Goal: Information Seeking & Learning: Learn about a topic

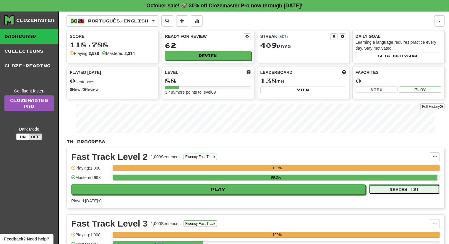
click at [423, 189] on button "Review ( 2 )" at bounding box center [404, 189] width 71 height 10
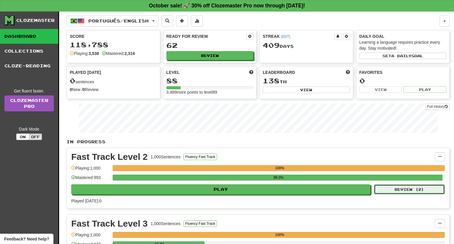
select select "**"
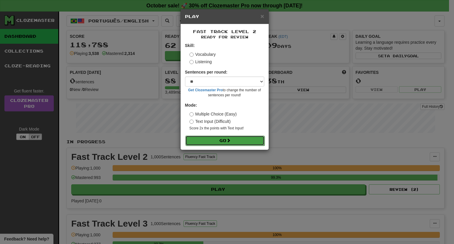
click at [216, 141] on button "Go" at bounding box center [224, 141] width 79 height 10
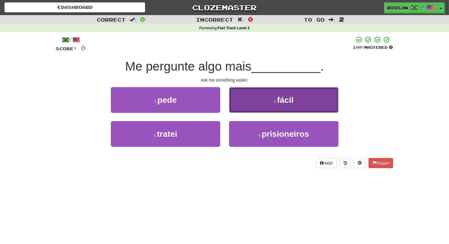
click at [280, 103] on span "fácil" at bounding box center [285, 99] width 17 height 9
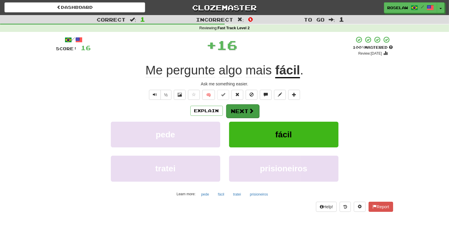
click at [244, 113] on button "Next" at bounding box center [242, 111] width 33 height 14
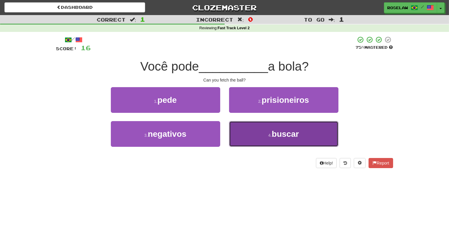
click at [286, 140] on button "4 . buscar" at bounding box center [283, 134] width 109 height 26
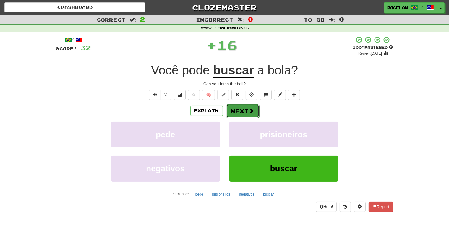
click at [249, 111] on span at bounding box center [251, 110] width 5 height 5
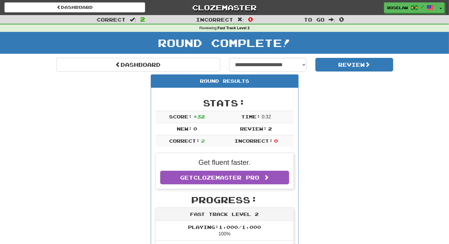
click at [137, 64] on link "Dashboard" at bounding box center [138, 65] width 164 height 14
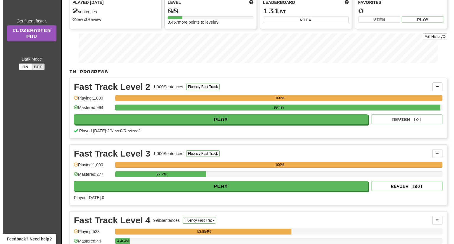
scroll to position [77, 0]
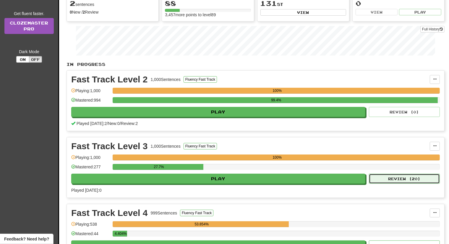
click at [417, 179] on button "Review ( 20 )" at bounding box center [404, 179] width 71 height 10
select select "**"
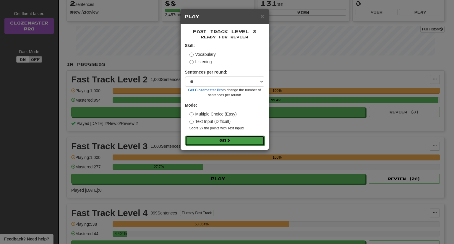
click at [205, 142] on button "Go" at bounding box center [224, 141] width 79 height 10
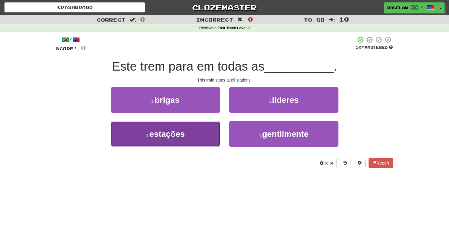
click at [187, 136] on button "3 . estações" at bounding box center [165, 134] width 109 height 26
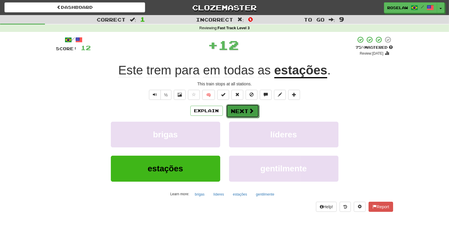
click at [239, 110] on button "Next" at bounding box center [242, 111] width 33 height 14
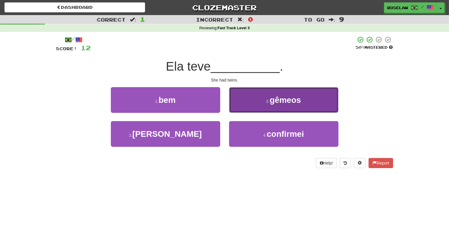
click at [252, 101] on button "2 . gêmeos" at bounding box center [283, 100] width 109 height 26
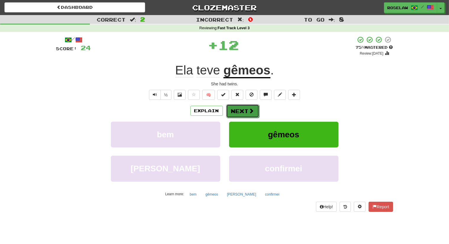
click at [237, 111] on button "Next" at bounding box center [242, 111] width 33 height 14
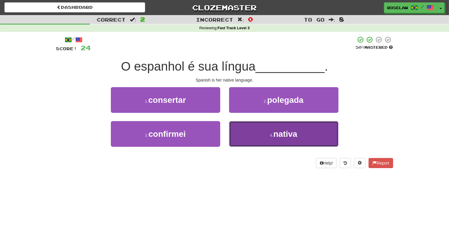
click at [250, 140] on button "4 . nativa" at bounding box center [283, 134] width 109 height 26
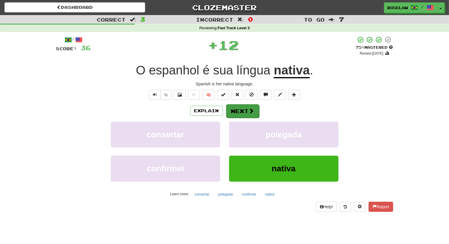
click at [243, 111] on button "Next" at bounding box center [242, 111] width 33 height 14
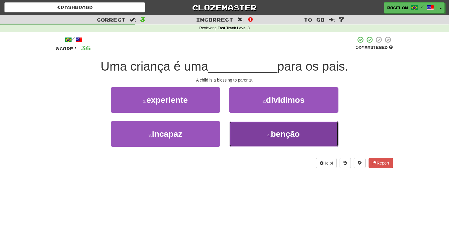
click at [251, 141] on button "4 . benção" at bounding box center [283, 134] width 109 height 26
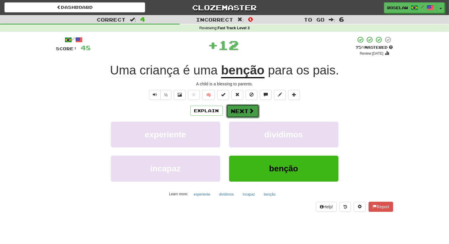
click at [249, 111] on span at bounding box center [251, 110] width 5 height 5
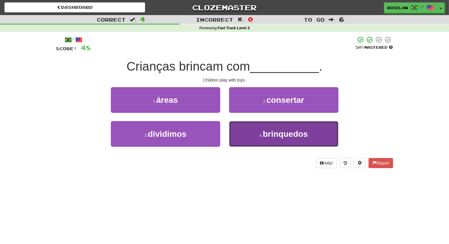
click at [251, 143] on button "4 . brinquedos" at bounding box center [283, 134] width 109 height 26
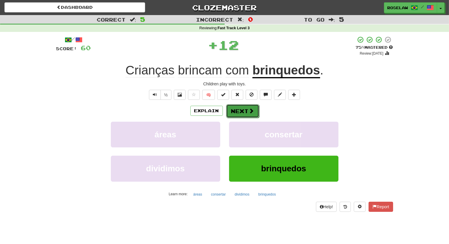
click at [252, 110] on span at bounding box center [251, 110] width 5 height 5
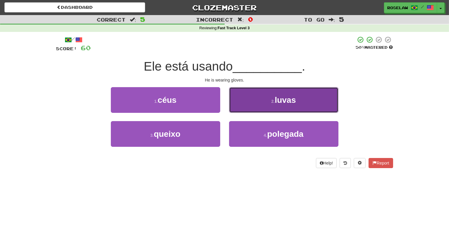
click at [253, 105] on button "2 . luvas" at bounding box center [283, 100] width 109 height 26
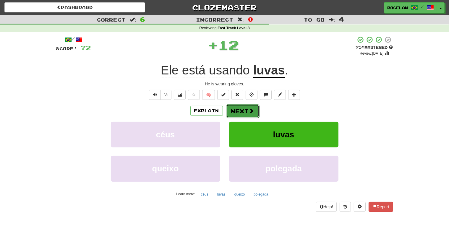
click at [240, 110] on button "Next" at bounding box center [242, 111] width 33 height 14
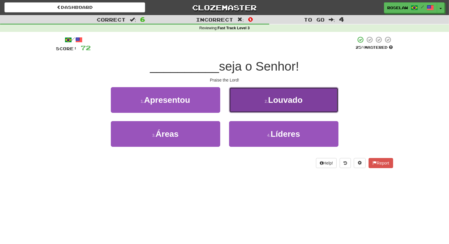
click at [261, 104] on button "2 . Louvado" at bounding box center [283, 100] width 109 height 26
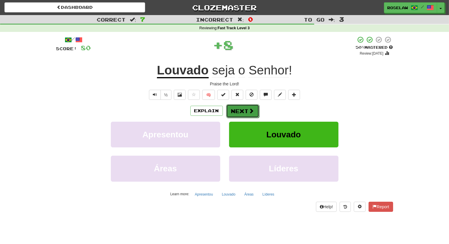
click at [240, 110] on button "Next" at bounding box center [242, 111] width 33 height 14
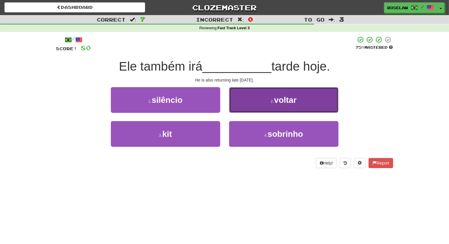
click at [263, 105] on button "2 . voltar" at bounding box center [283, 100] width 109 height 26
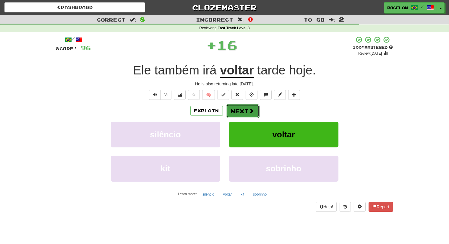
click at [241, 110] on button "Next" at bounding box center [242, 111] width 33 height 14
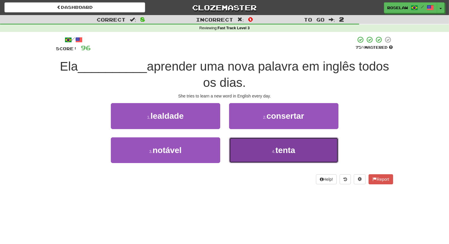
click at [254, 159] on button "4 . tenta" at bounding box center [283, 150] width 109 height 26
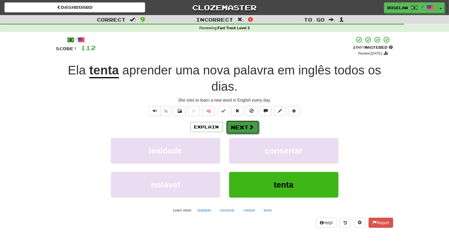
click at [242, 126] on button "Next" at bounding box center [242, 127] width 33 height 14
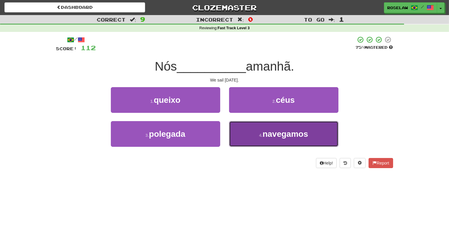
click at [256, 137] on button "4 . navegamos" at bounding box center [283, 134] width 109 height 26
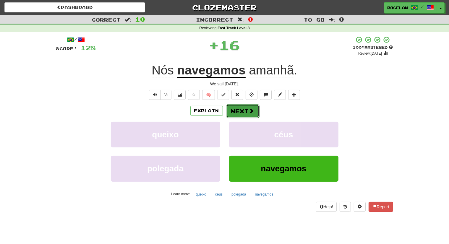
click at [239, 110] on button "Next" at bounding box center [242, 111] width 33 height 14
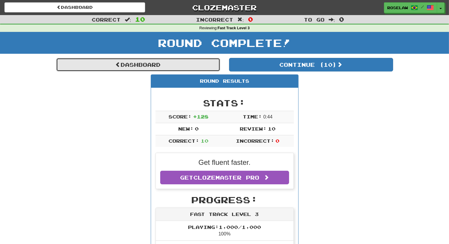
click at [109, 64] on link "Dashboard" at bounding box center [138, 65] width 164 height 14
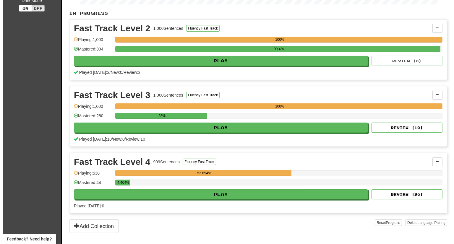
scroll to position [141, 0]
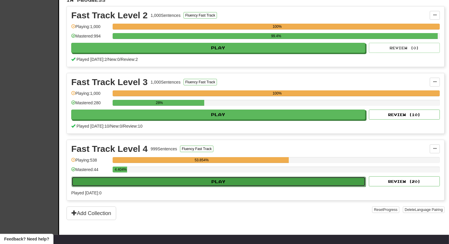
click at [207, 182] on button "Play" at bounding box center [218, 182] width 294 height 10
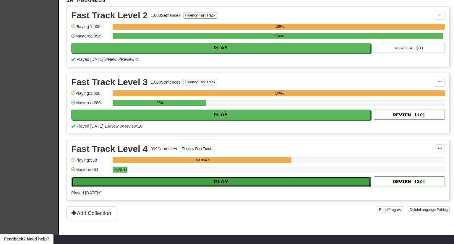
select select "**"
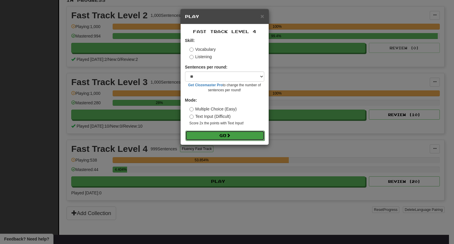
click at [237, 136] on button "Go" at bounding box center [224, 136] width 79 height 10
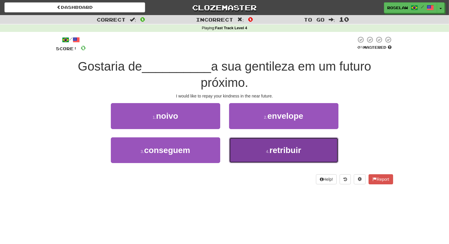
click at [249, 156] on button "4 . retribuir" at bounding box center [283, 150] width 109 height 26
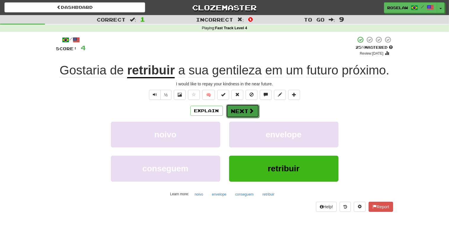
click at [246, 110] on button "Next" at bounding box center [242, 111] width 33 height 14
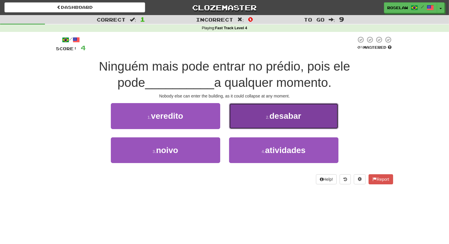
click at [248, 116] on button "2 . desabar" at bounding box center [283, 116] width 109 height 26
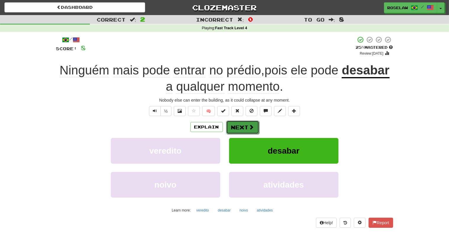
click at [240, 128] on button "Next" at bounding box center [242, 127] width 33 height 14
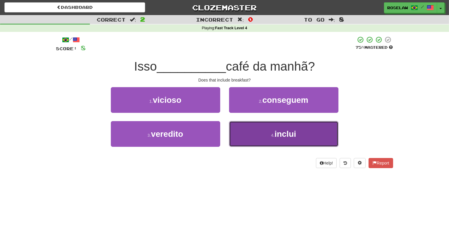
click at [251, 139] on button "4 . inclui" at bounding box center [283, 134] width 109 height 26
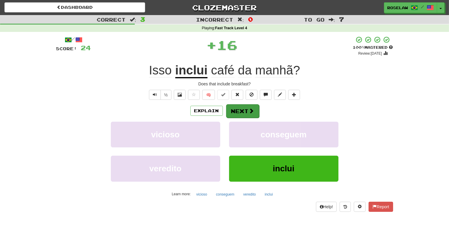
click at [239, 110] on button "Next" at bounding box center [242, 111] width 33 height 14
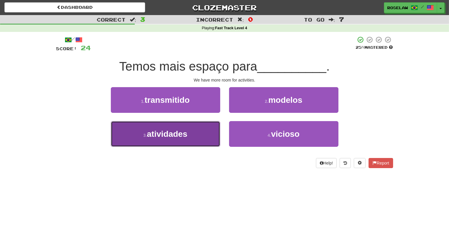
click at [200, 137] on button "3 . atividades" at bounding box center [165, 134] width 109 height 26
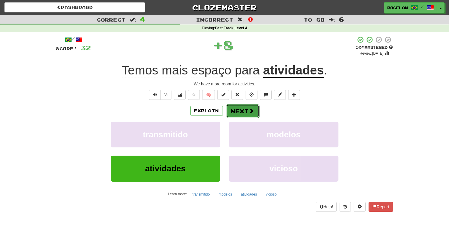
click at [239, 110] on button "Next" at bounding box center [242, 111] width 33 height 14
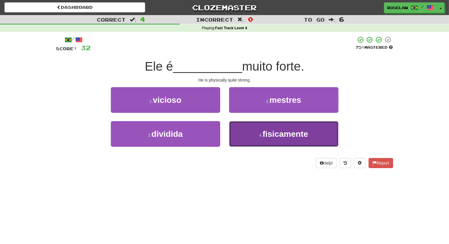
click at [252, 141] on button "4 . fisicamente" at bounding box center [283, 134] width 109 height 26
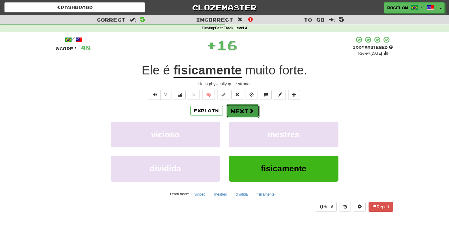
click at [237, 108] on button "Next" at bounding box center [242, 111] width 33 height 14
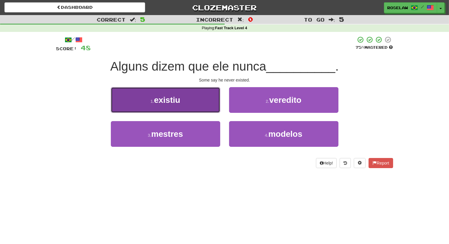
click at [200, 105] on button "1 . existiu" at bounding box center [165, 100] width 109 height 26
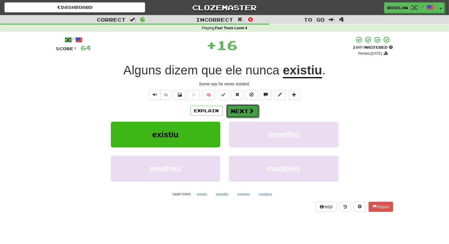
click at [236, 110] on button "Next" at bounding box center [242, 111] width 33 height 14
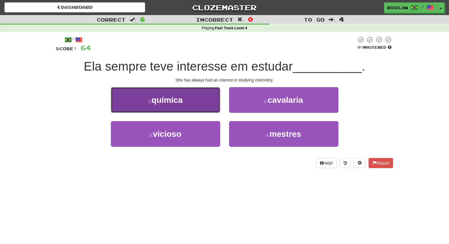
click at [202, 102] on button "1 . química" at bounding box center [165, 100] width 109 height 26
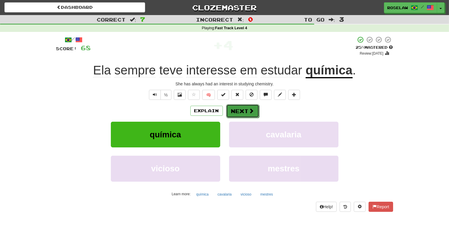
click at [234, 112] on button "Next" at bounding box center [242, 111] width 33 height 14
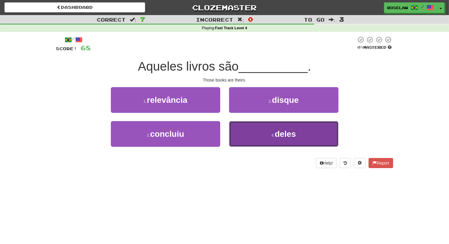
click at [246, 141] on button "4 . deles" at bounding box center [283, 134] width 109 height 26
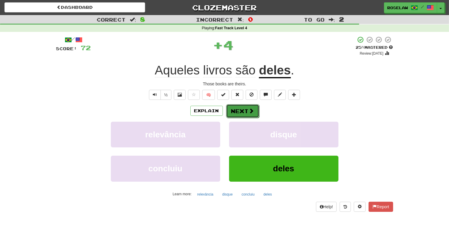
click at [242, 111] on button "Next" at bounding box center [242, 111] width 33 height 14
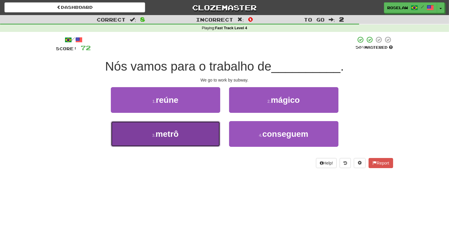
click at [197, 138] on button "3 . metrô" at bounding box center [165, 134] width 109 height 26
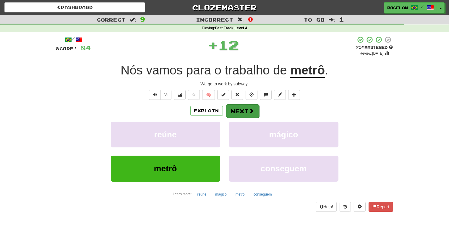
click at [238, 110] on button "Next" at bounding box center [242, 111] width 33 height 14
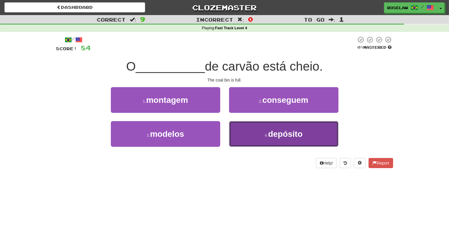
click at [251, 139] on button "4 . depósito" at bounding box center [283, 134] width 109 height 26
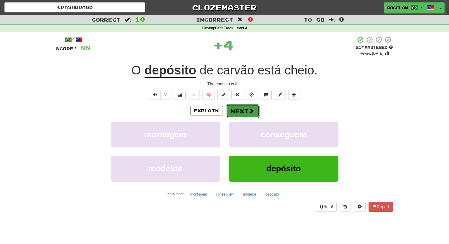
click at [239, 111] on button "Next" at bounding box center [242, 111] width 33 height 14
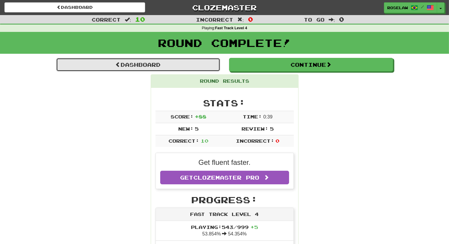
click at [149, 66] on link "Dashboard" at bounding box center [138, 65] width 164 height 14
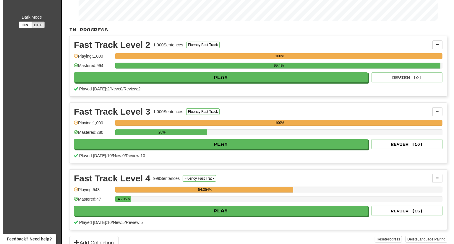
scroll to position [123, 0]
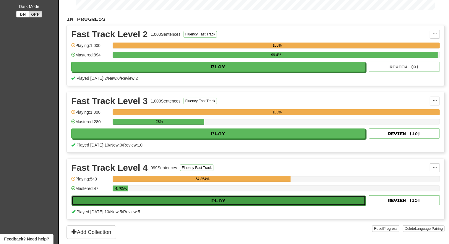
click at [217, 199] on button "Play" at bounding box center [218, 201] width 294 height 10
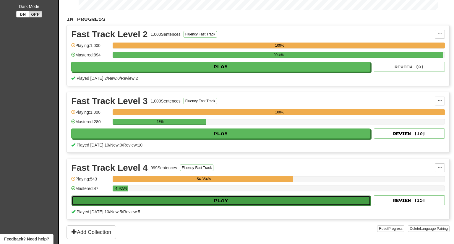
select select "**"
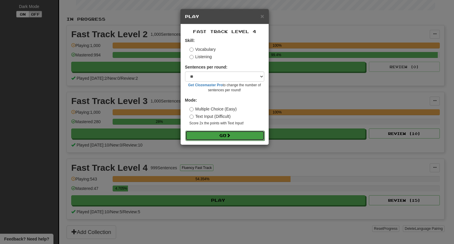
click at [221, 136] on button "Go" at bounding box center [224, 136] width 79 height 10
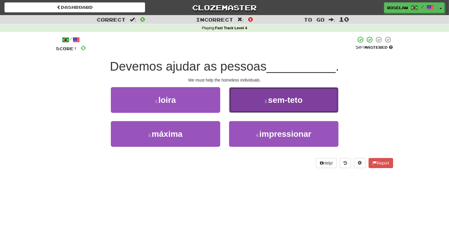
click at [253, 100] on button "2 . sem-teto" at bounding box center [283, 100] width 109 height 26
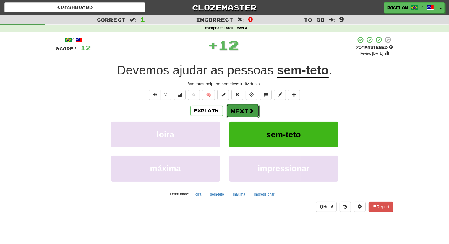
click at [241, 110] on button "Next" at bounding box center [242, 111] width 33 height 14
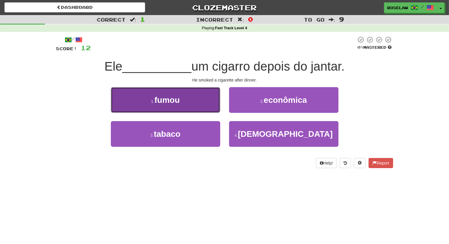
click at [206, 102] on button "1 . fumou" at bounding box center [165, 100] width 109 height 26
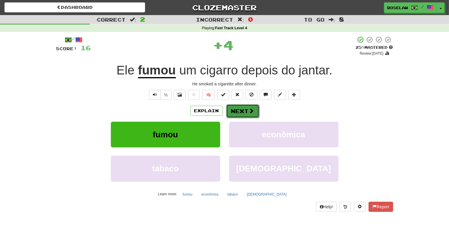
click at [236, 112] on button "Next" at bounding box center [242, 111] width 33 height 14
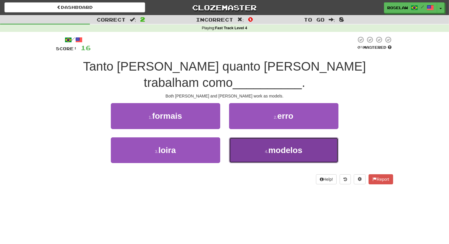
click at [249, 141] on button "4 . modelos" at bounding box center [283, 150] width 109 height 26
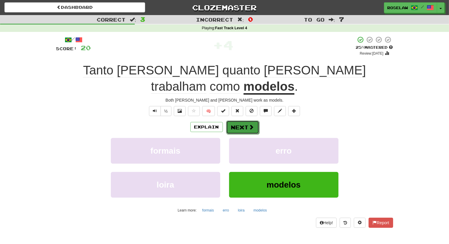
click at [250, 124] on span at bounding box center [251, 126] width 5 height 5
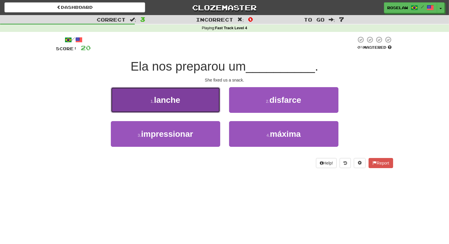
click at [203, 102] on button "1 . lanche" at bounding box center [165, 100] width 109 height 26
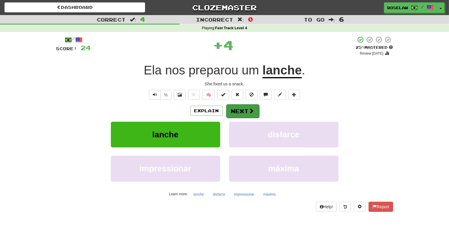
click at [236, 110] on button "Next" at bounding box center [242, 111] width 33 height 14
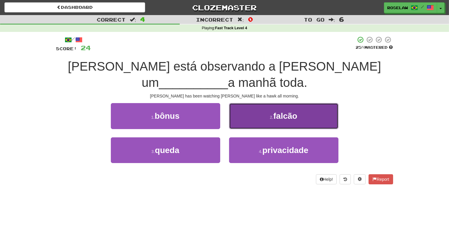
click at [253, 119] on button "2 . falcão" at bounding box center [283, 116] width 109 height 26
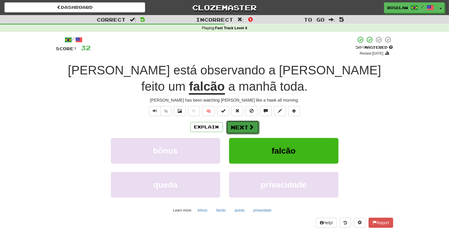
click at [250, 124] on span at bounding box center [251, 126] width 5 height 5
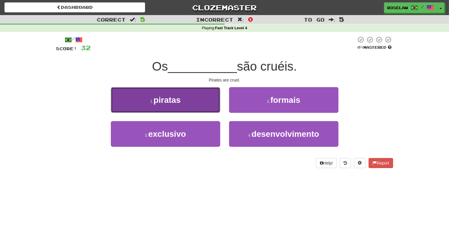
click at [205, 105] on button "1 . piratas" at bounding box center [165, 100] width 109 height 26
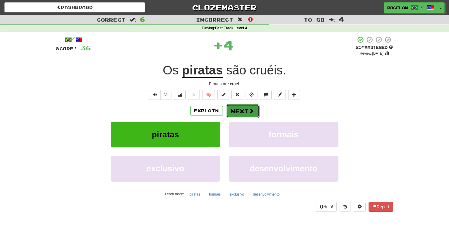
click at [239, 110] on button "Next" at bounding box center [242, 111] width 33 height 14
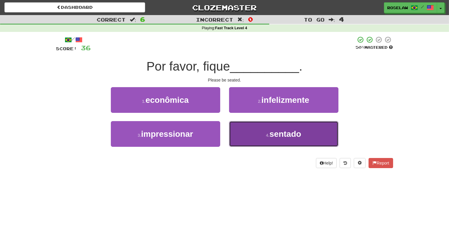
click at [252, 143] on button "4 . sentado" at bounding box center [283, 134] width 109 height 26
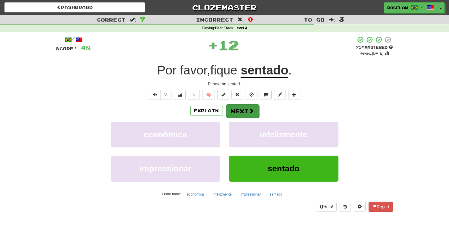
click at [240, 110] on button "Next" at bounding box center [242, 111] width 33 height 14
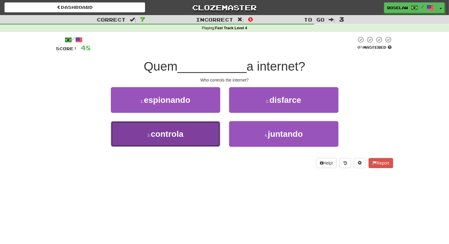
click at [156, 136] on span "controla" at bounding box center [167, 133] width 32 height 9
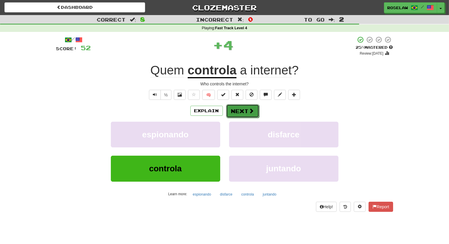
click at [237, 111] on button "Next" at bounding box center [242, 111] width 33 height 14
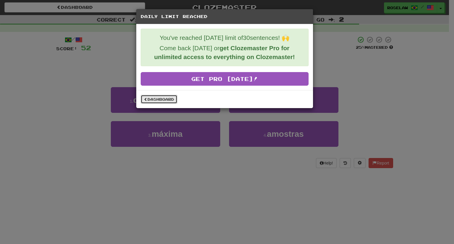
click at [165, 99] on link "Dashboard" at bounding box center [159, 99] width 37 height 9
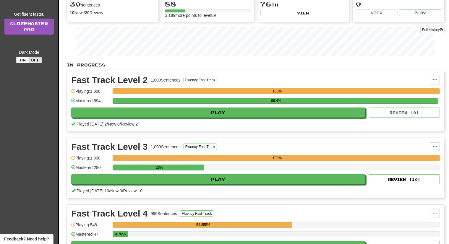
scroll to position [75, 0]
